Goal: Task Accomplishment & Management: Use online tool/utility

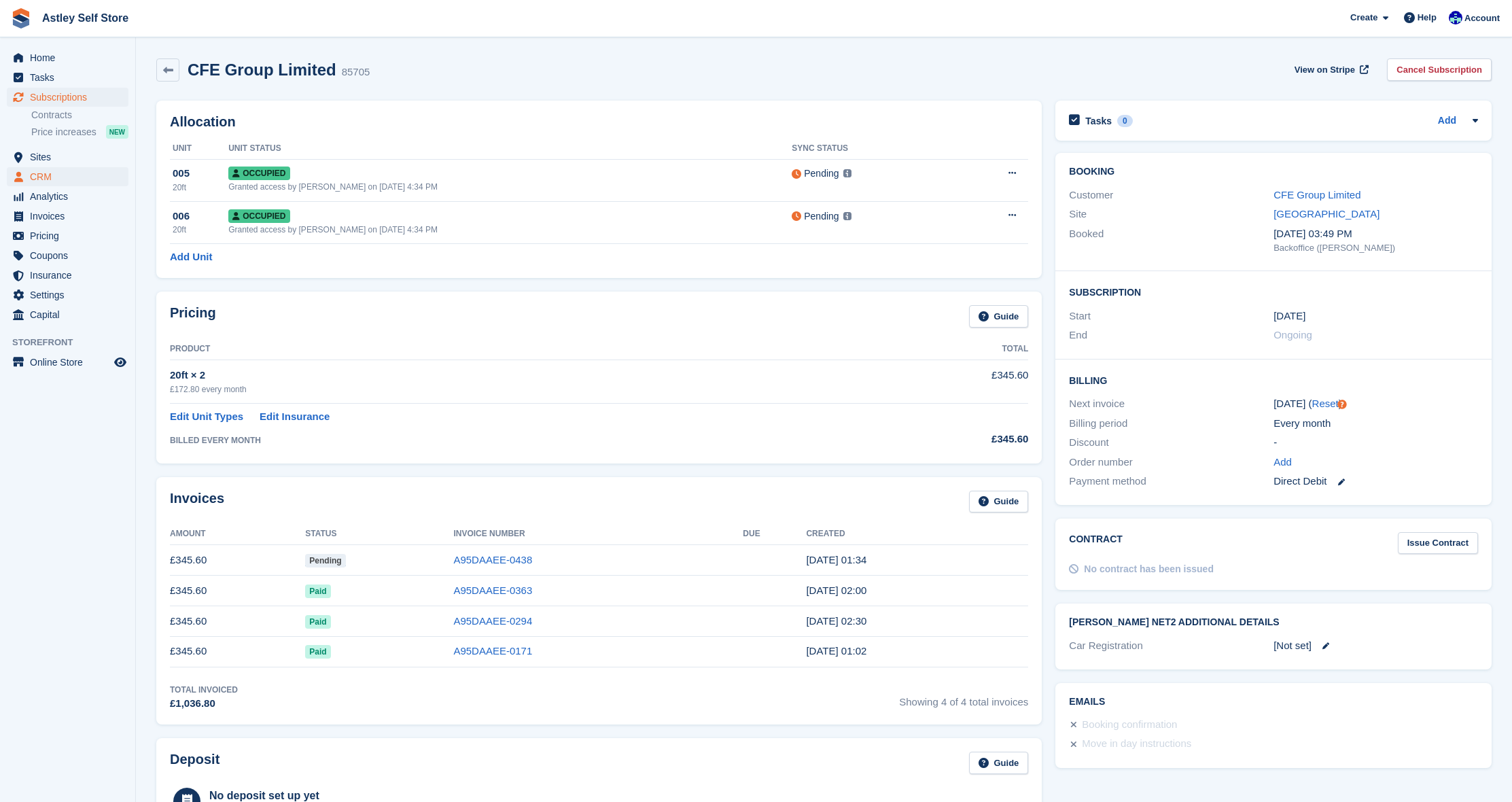
click at [45, 179] on span "CRM" at bounding box center [71, 177] width 82 height 19
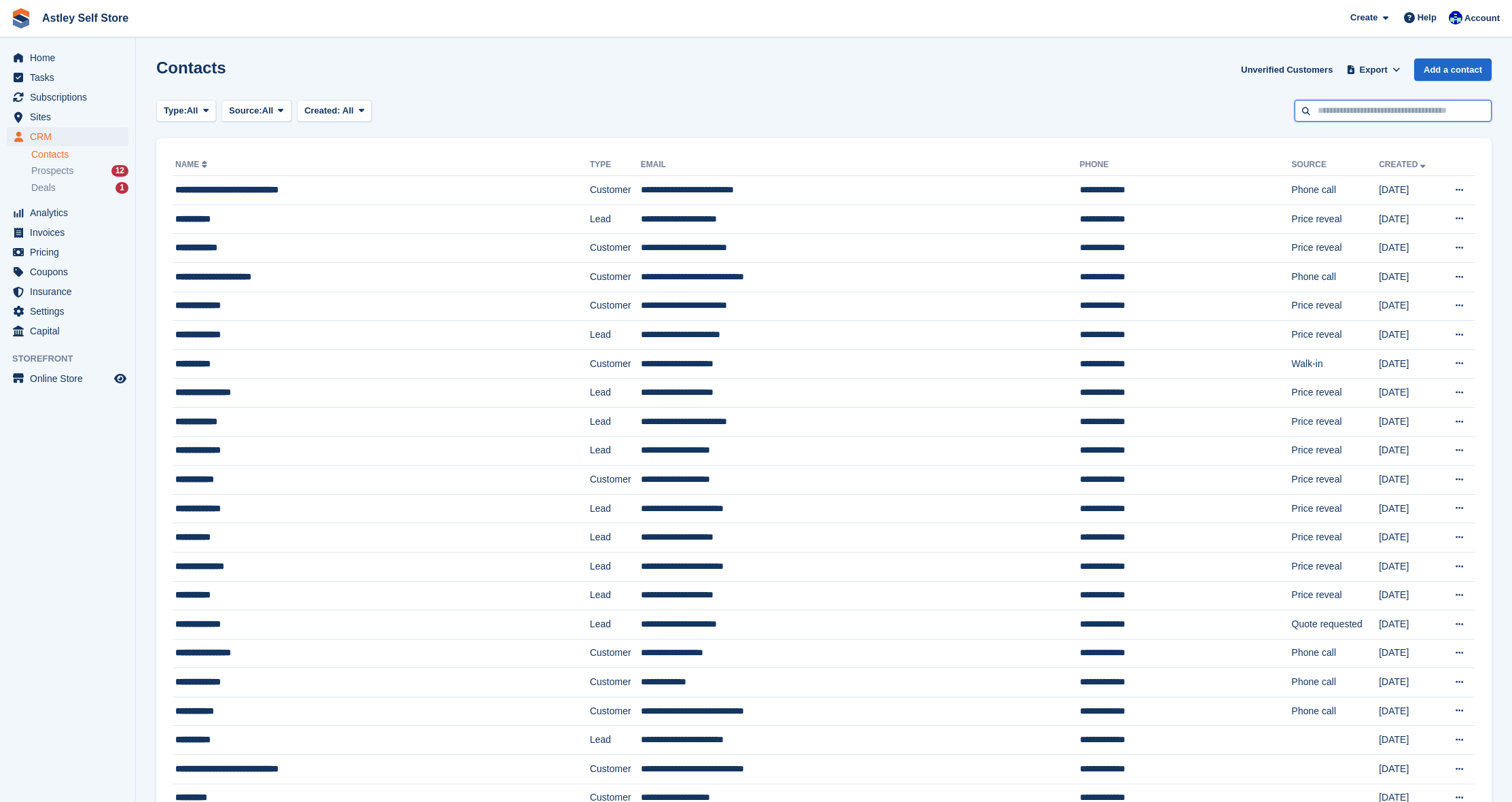
click at [1371, 111] on input "text" at bounding box center [1393, 111] width 197 height 22
type input "*****"
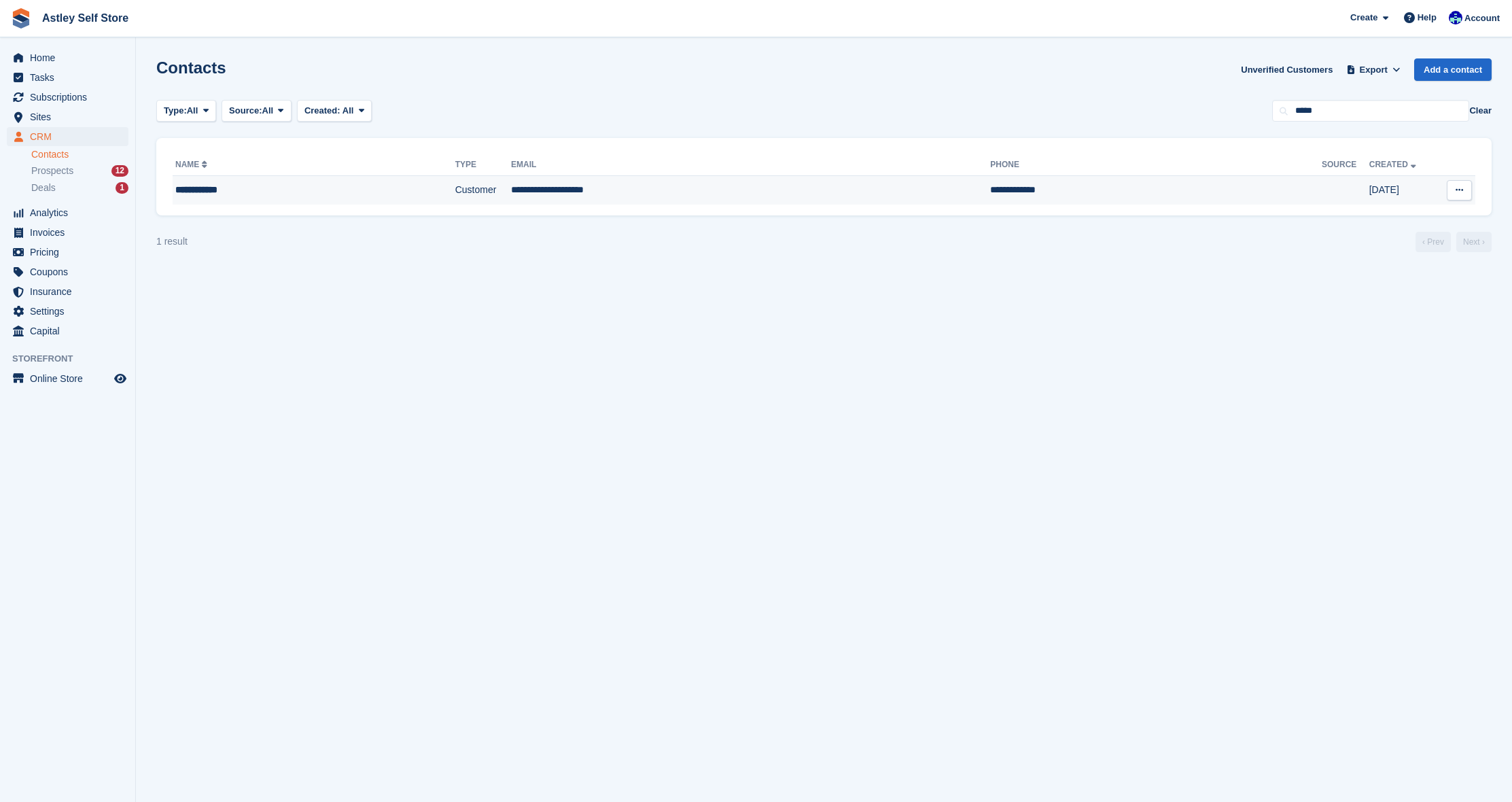
click at [216, 190] on div "**********" at bounding box center [278, 190] width 205 height 14
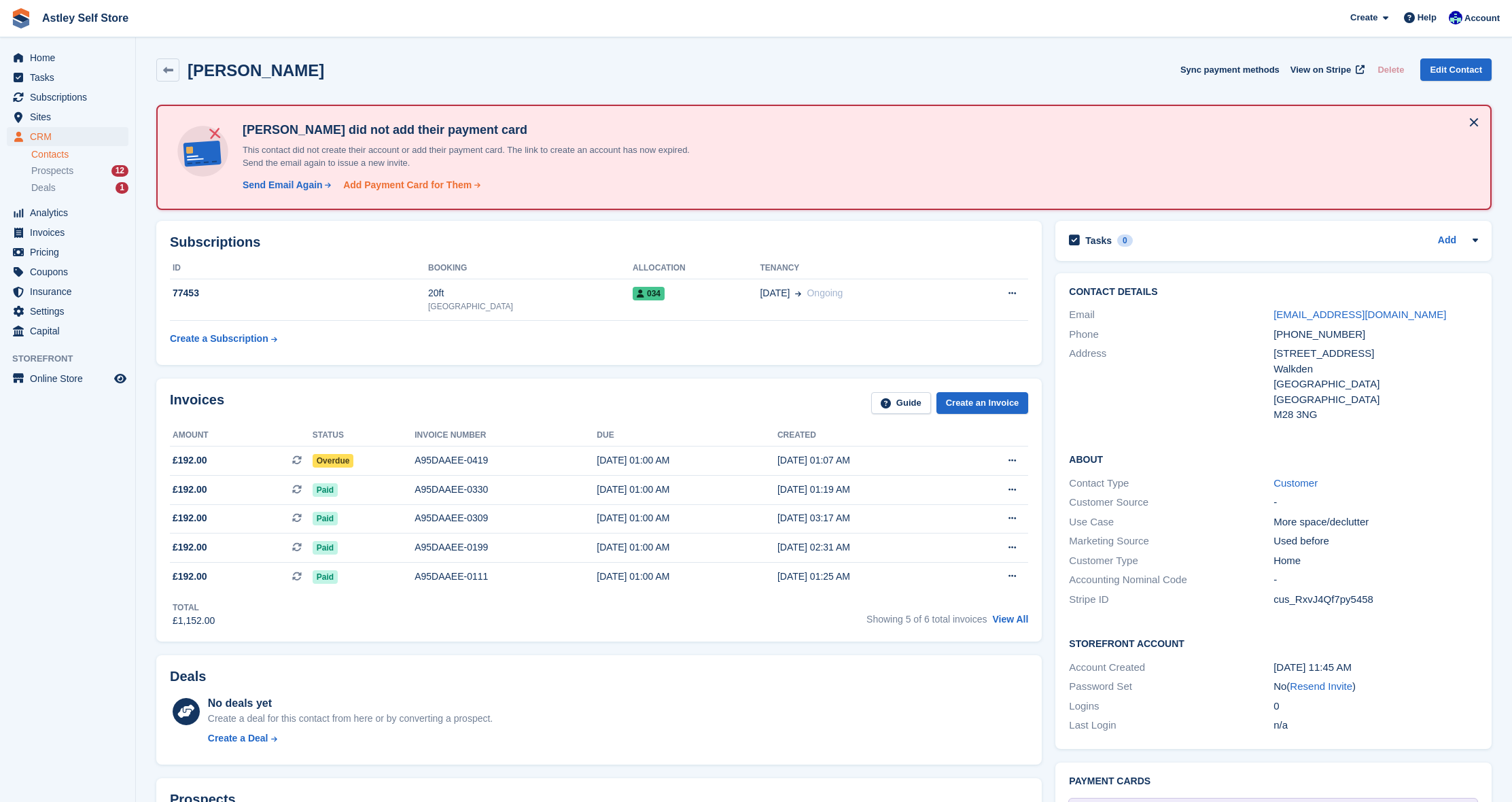
click at [435, 180] on div "Add Payment Card for Them" at bounding box center [407, 185] width 129 height 14
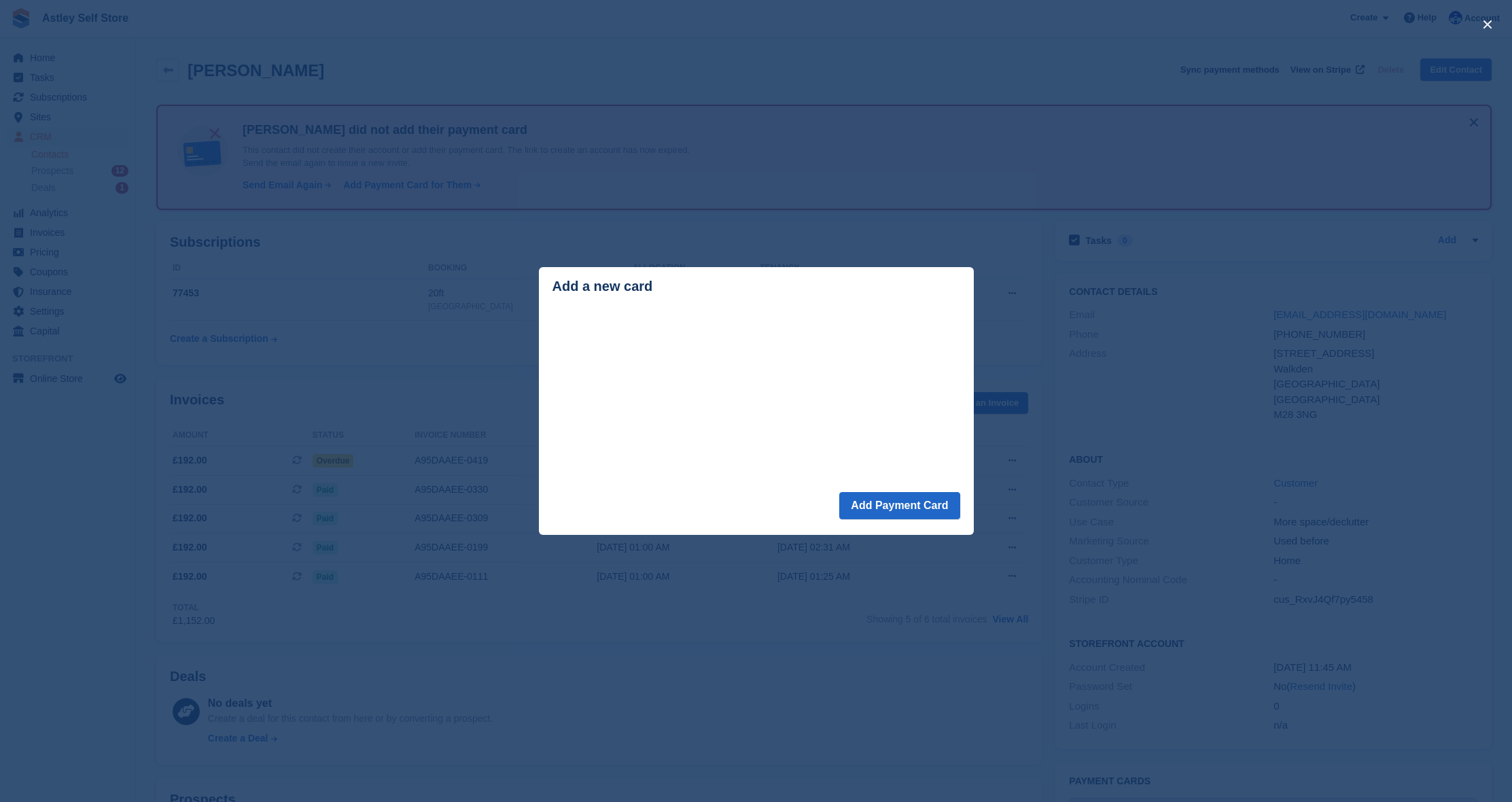
click at [728, 500] on footer "Add Payment Card" at bounding box center [756, 513] width 435 height 43
click at [918, 508] on button "Add Payment Card" at bounding box center [900, 505] width 121 height 27
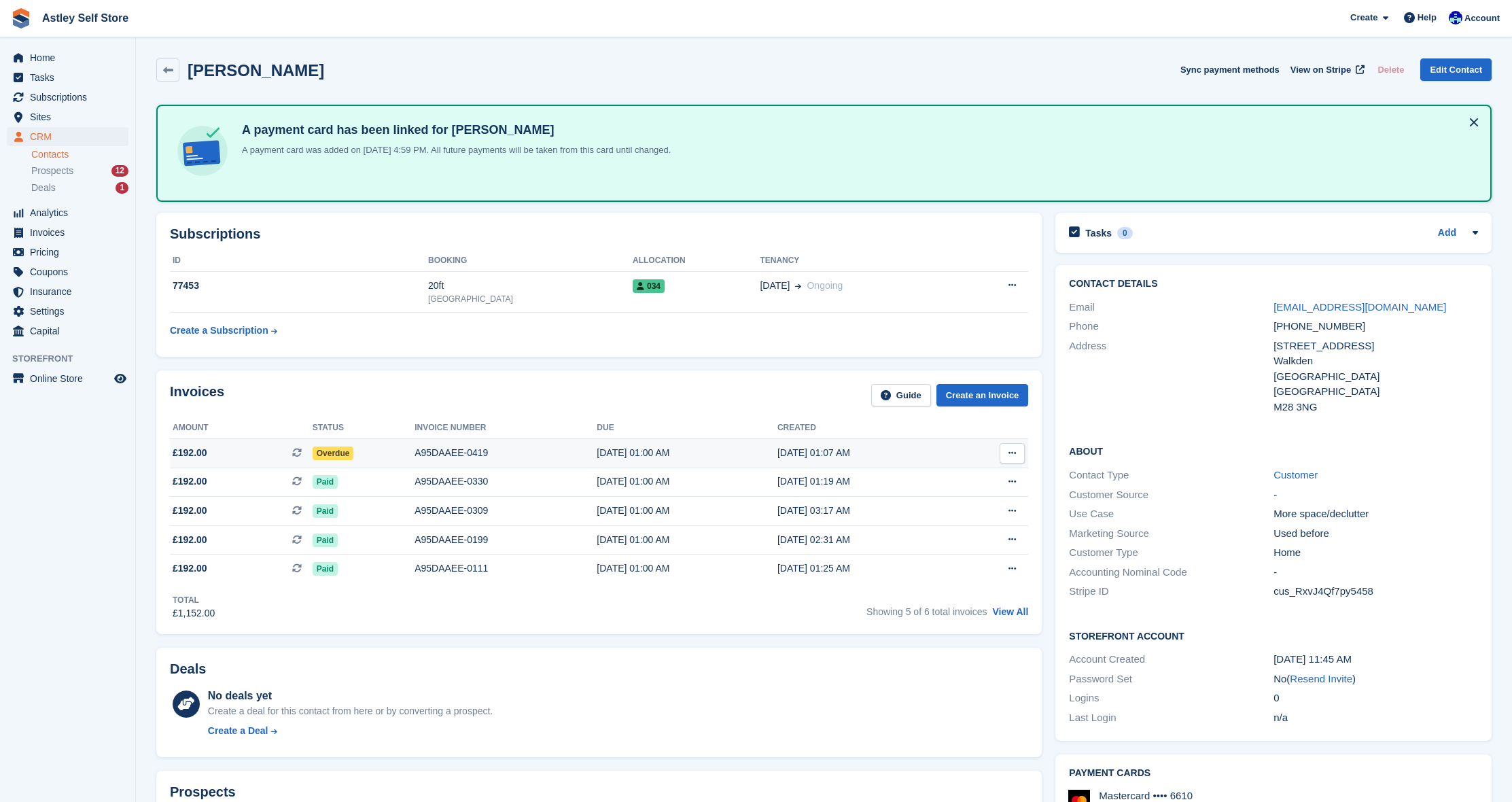
click at [451, 452] on div "A95DAAEE-0419" at bounding box center [505, 453] width 182 height 14
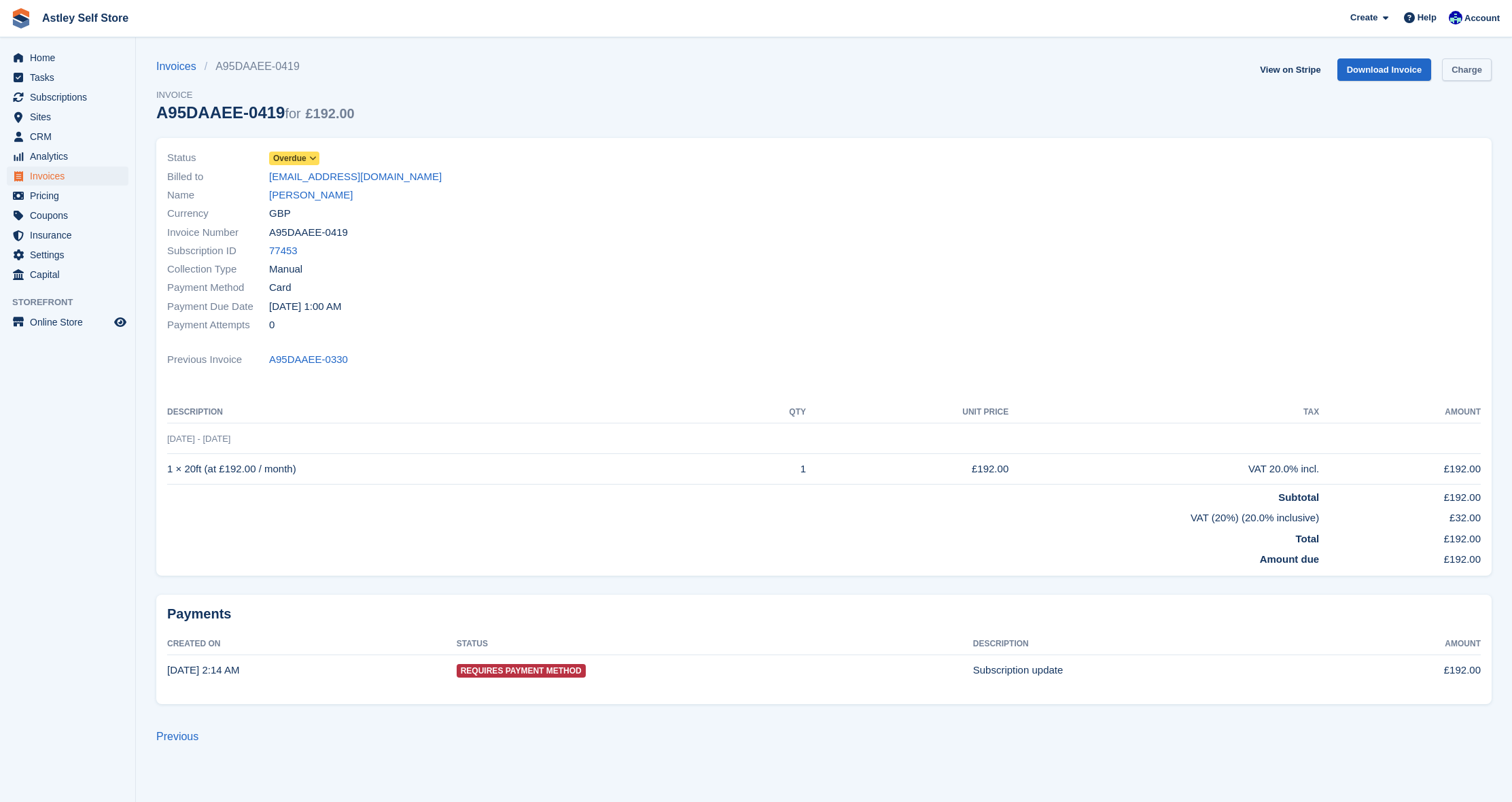
click at [1469, 72] on link "Charge" at bounding box center [1466, 69] width 50 height 22
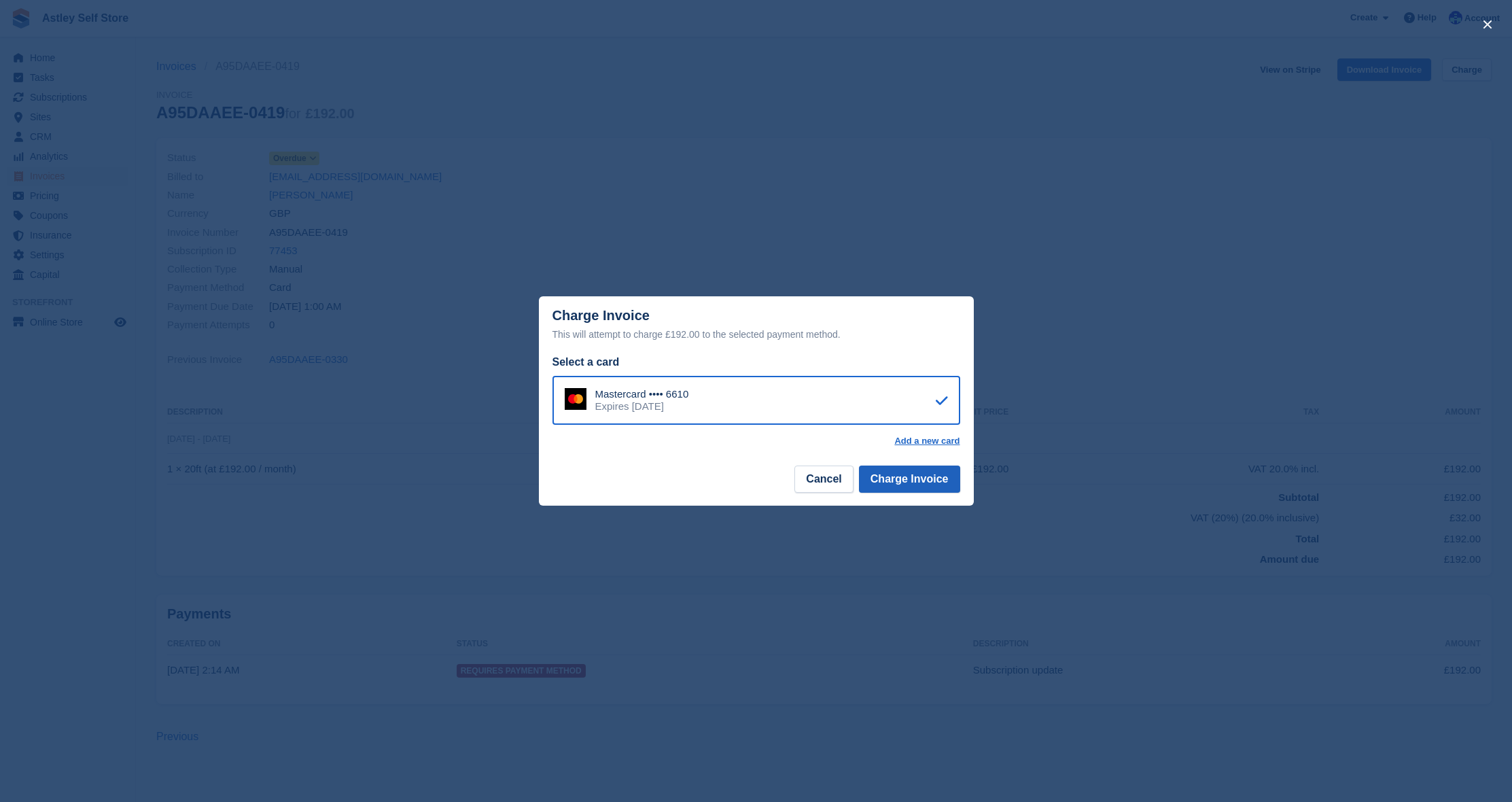
click at [928, 482] on button "Charge Invoice" at bounding box center [909, 479] width 101 height 27
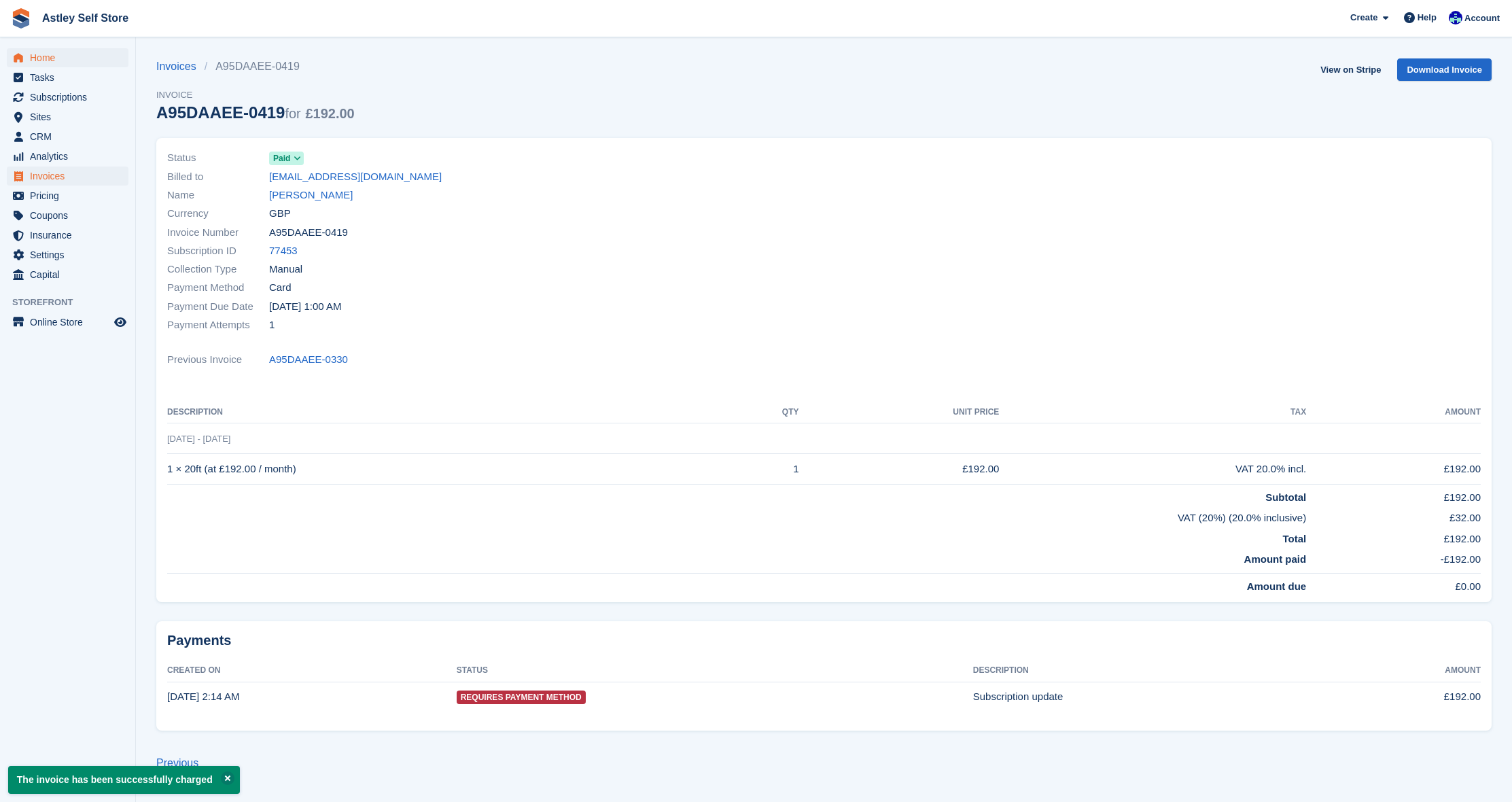
click at [45, 55] on span "Home" at bounding box center [71, 57] width 82 height 19
